Goal: Obtain resource: Download file/media

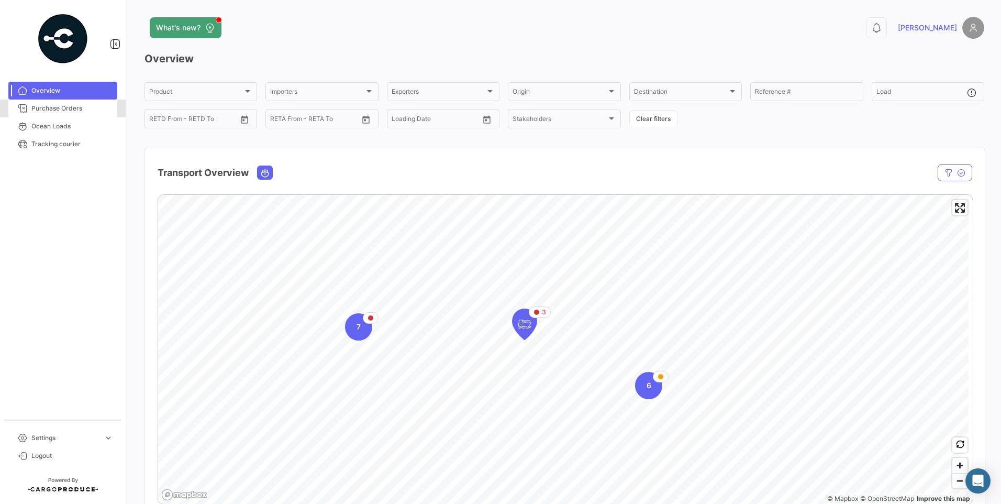
click at [50, 109] on span "Purchase Orders" at bounding box center [72, 108] width 82 height 9
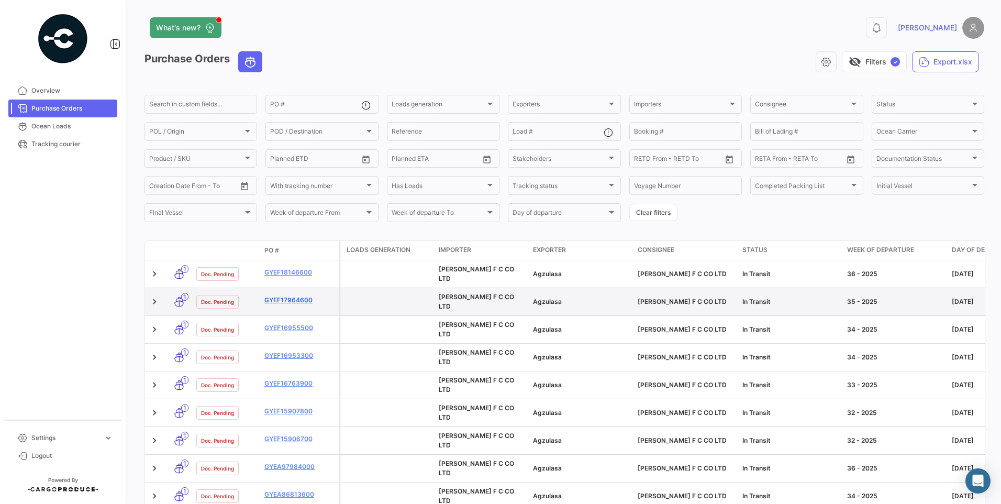
click at [305, 295] on link "GYEF17964600" at bounding box center [299, 299] width 70 height 9
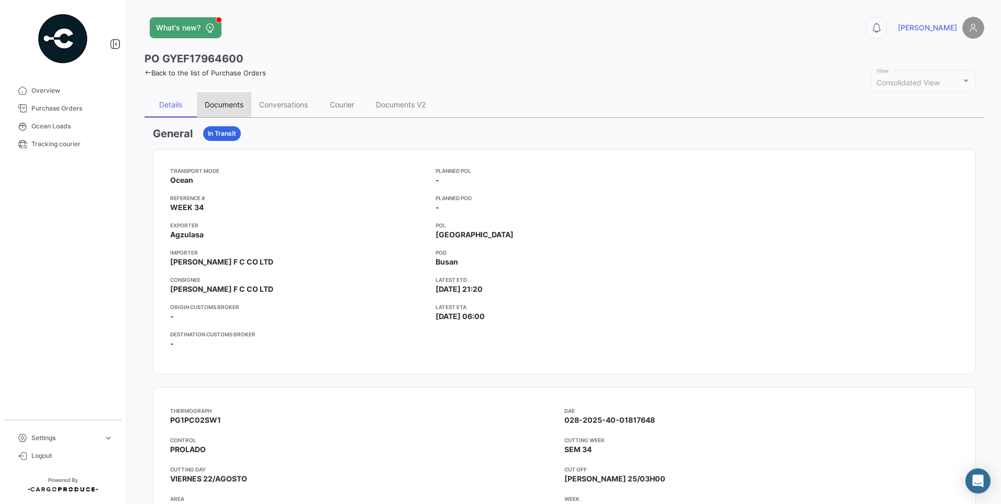
click at [235, 103] on div "Documents" at bounding box center [224, 104] width 39 height 9
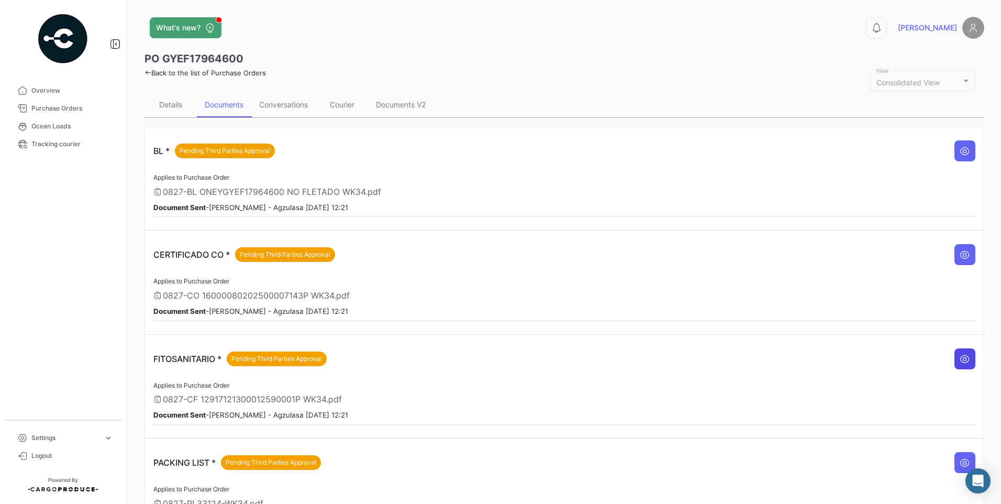
click at [955, 362] on button at bounding box center [965, 358] width 21 height 21
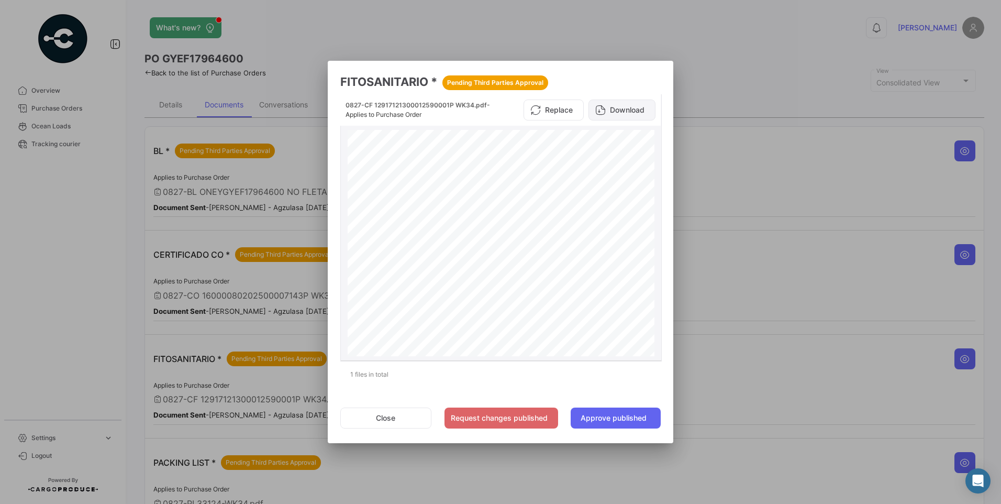
click at [618, 113] on button "Download" at bounding box center [622, 110] width 67 height 21
click at [378, 417] on button "Close" at bounding box center [385, 417] width 91 height 21
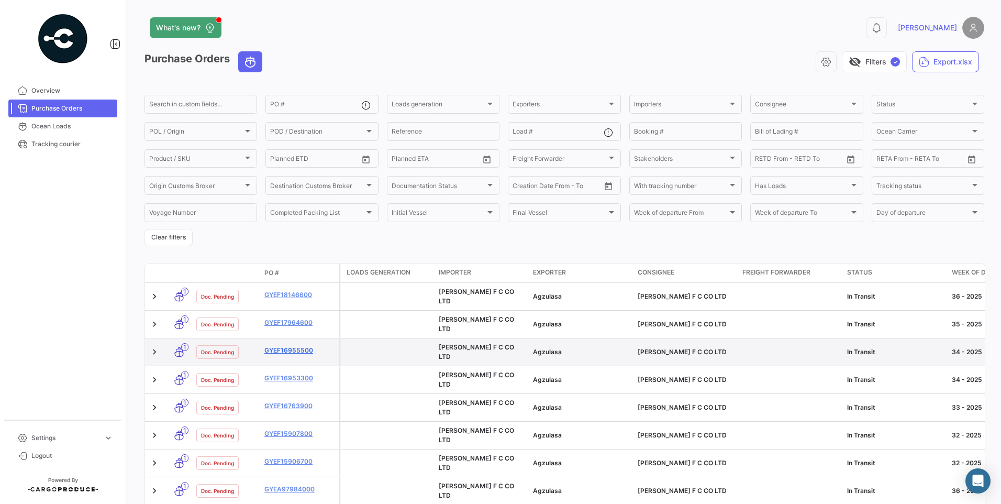
click at [306, 346] on link "GYEF16955500" at bounding box center [299, 350] width 70 height 9
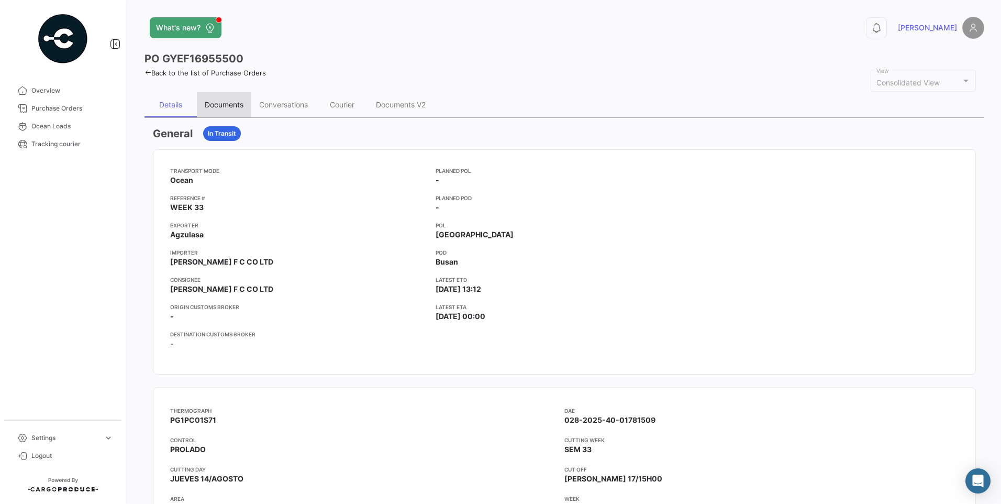
click at [240, 109] on div "Documents" at bounding box center [224, 104] width 39 height 9
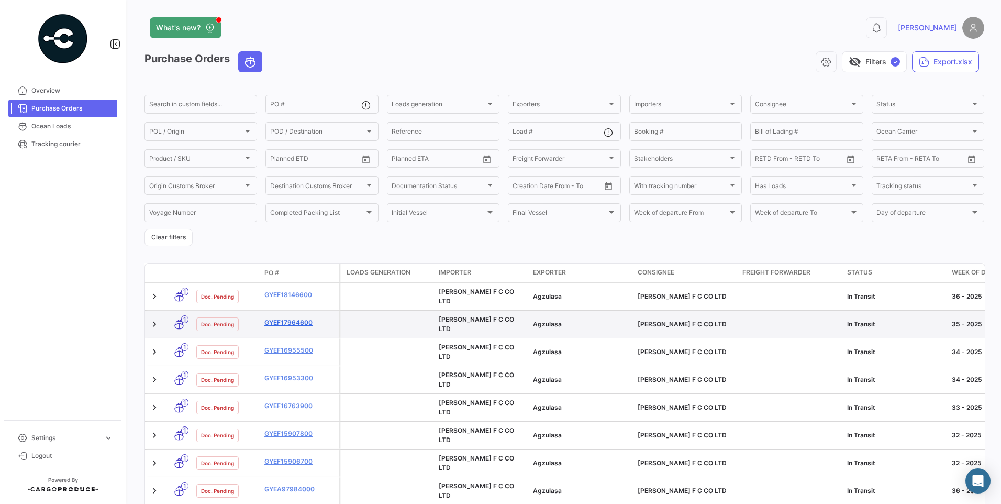
click at [281, 321] on link "GYEF17964600" at bounding box center [299, 322] width 70 height 9
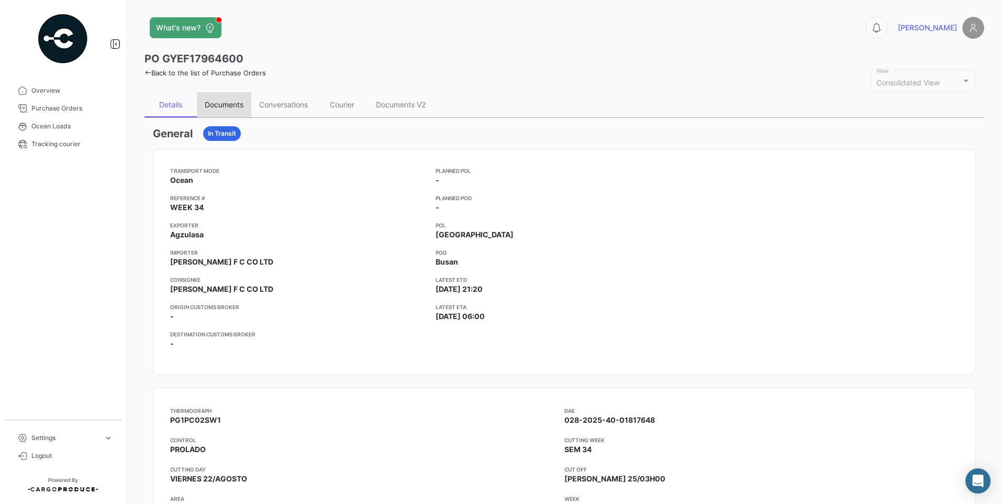
click at [241, 106] on div "Documents" at bounding box center [224, 104] width 39 height 9
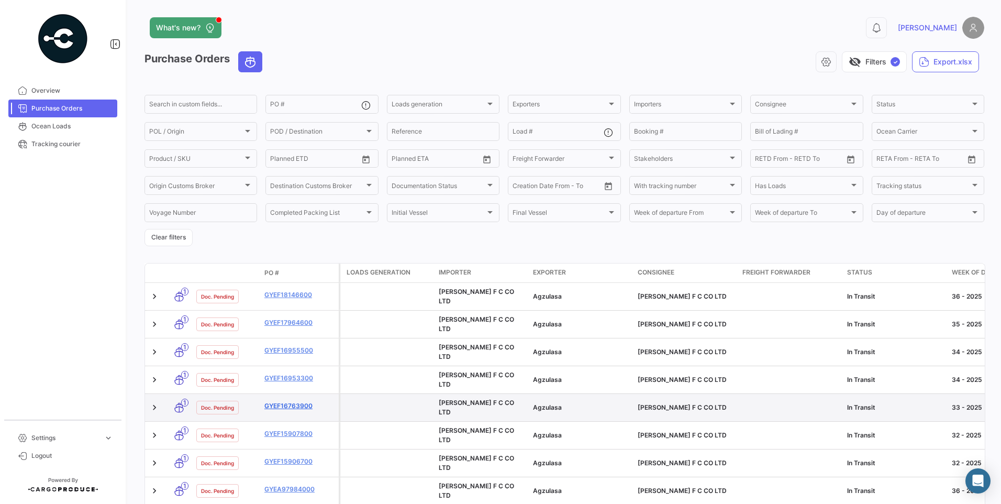
click at [299, 401] on link "GYEF16763900" at bounding box center [299, 405] width 70 height 9
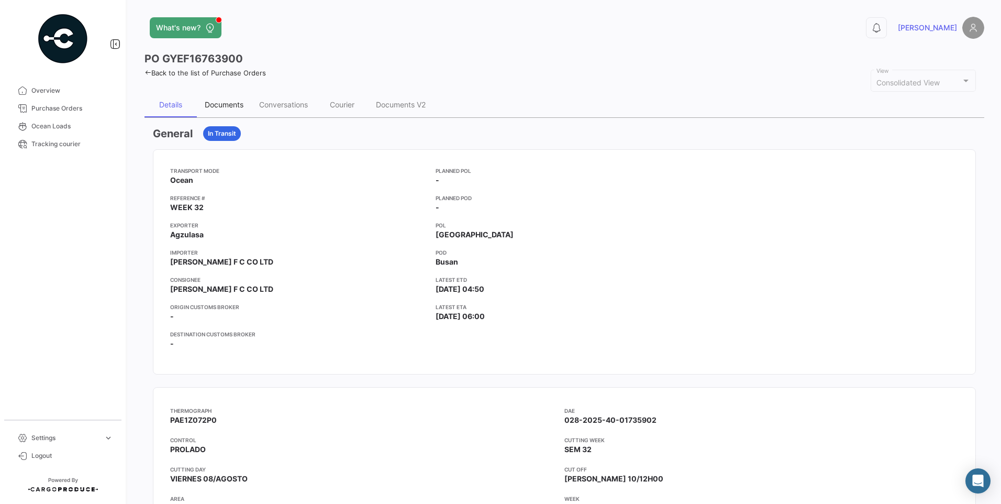
click at [239, 104] on div "Documents" at bounding box center [224, 104] width 39 height 9
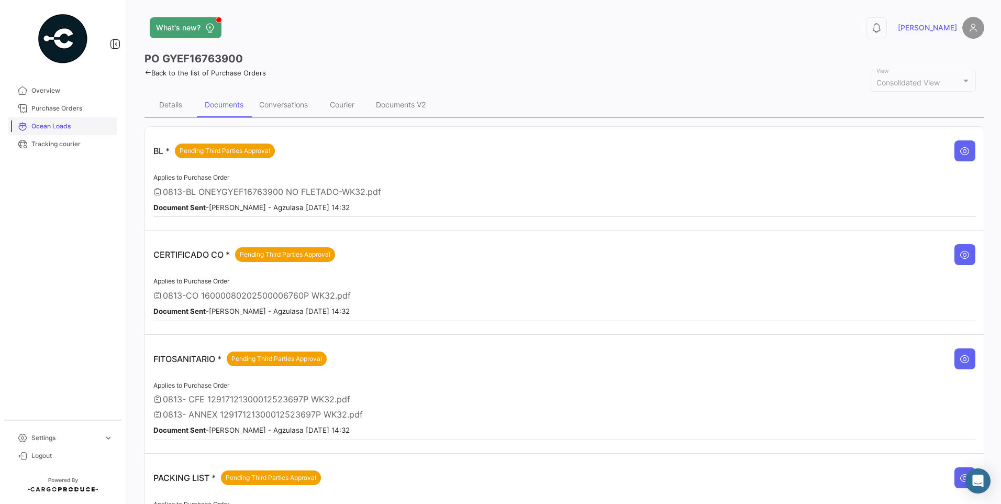
click at [64, 123] on span "Ocean Loads" at bounding box center [72, 126] width 82 height 9
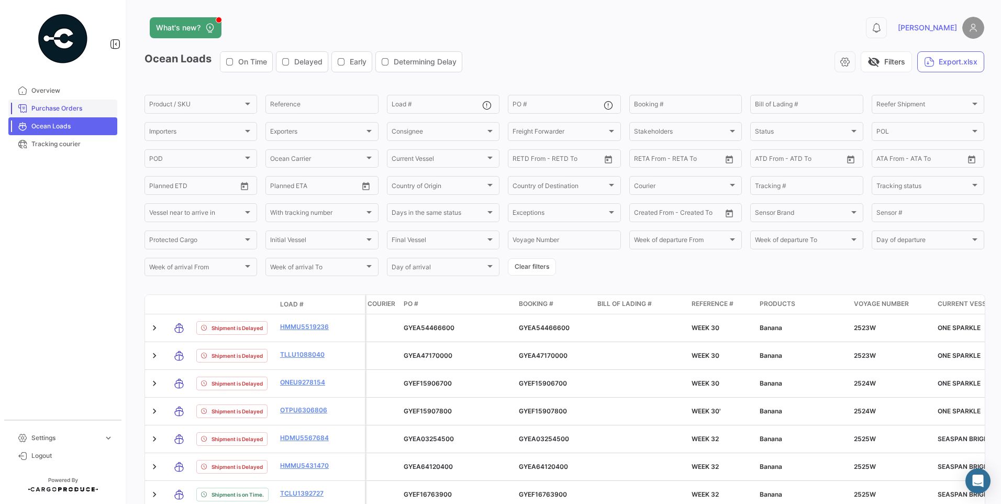
drag, startPoint x: 69, startPoint y: 103, endPoint x: 62, endPoint y: 104, distance: 7.4
click at [69, 103] on link "Purchase Orders" at bounding box center [62, 109] width 109 height 18
